Goal: Information Seeking & Learning: Learn about a topic

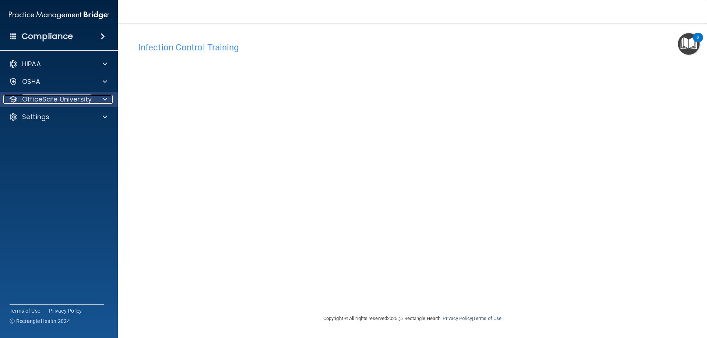
click at [43, 102] on p "OfficeSafe University" at bounding box center [57, 99] width 70 height 9
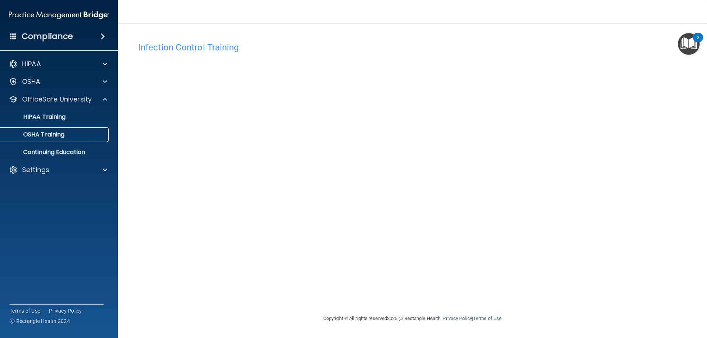
click at [44, 138] on p "OSHA Training" at bounding box center [35, 134] width 60 height 7
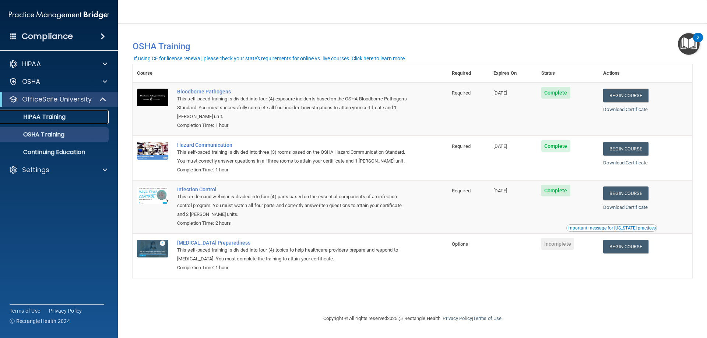
click at [59, 120] on p "HIPAA Training" at bounding box center [35, 116] width 61 height 7
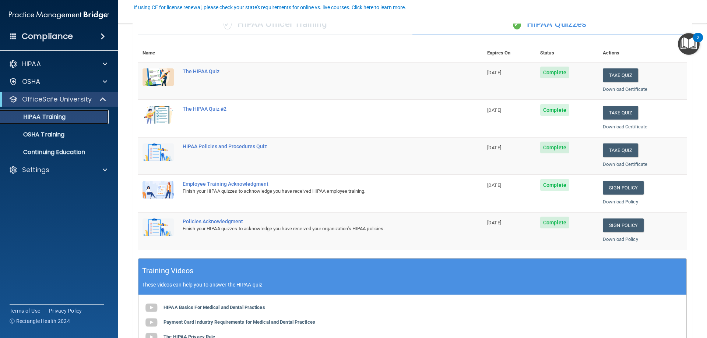
scroll to position [74, 0]
